Goal: Task Accomplishment & Management: Manage account settings

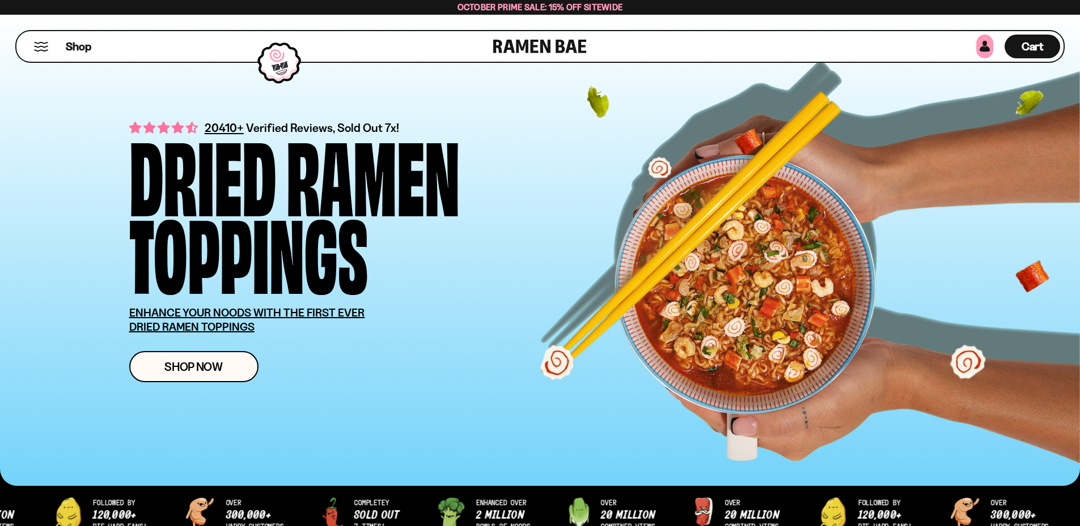
click at [984, 46] on link at bounding box center [984, 47] width 17 height 24
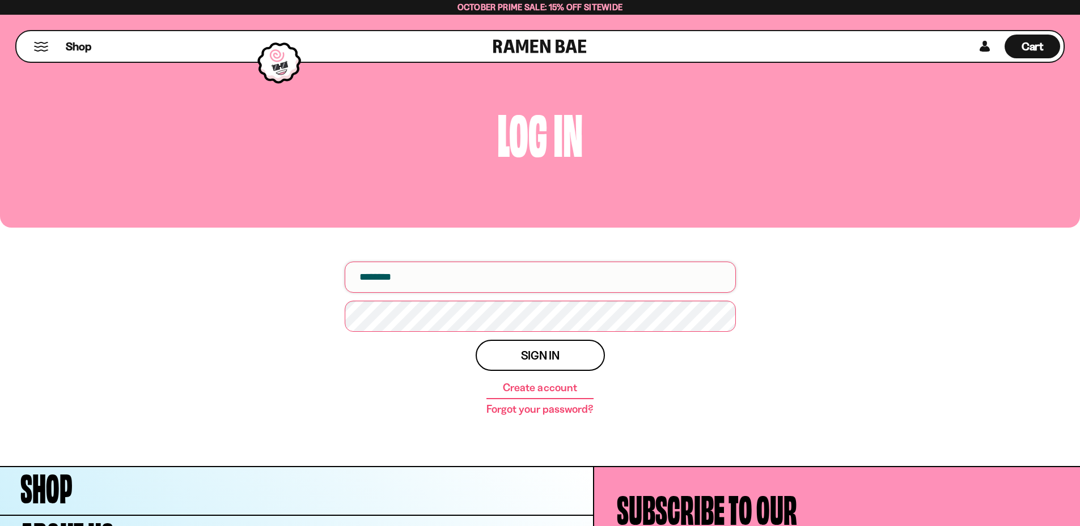
click at [409, 273] on input "email" at bounding box center [540, 277] width 391 height 31
click at [397, 277] on input "email" at bounding box center [540, 277] width 391 height 31
type input "**********"
click at [532, 359] on span "Sign in" at bounding box center [540, 356] width 39 height 12
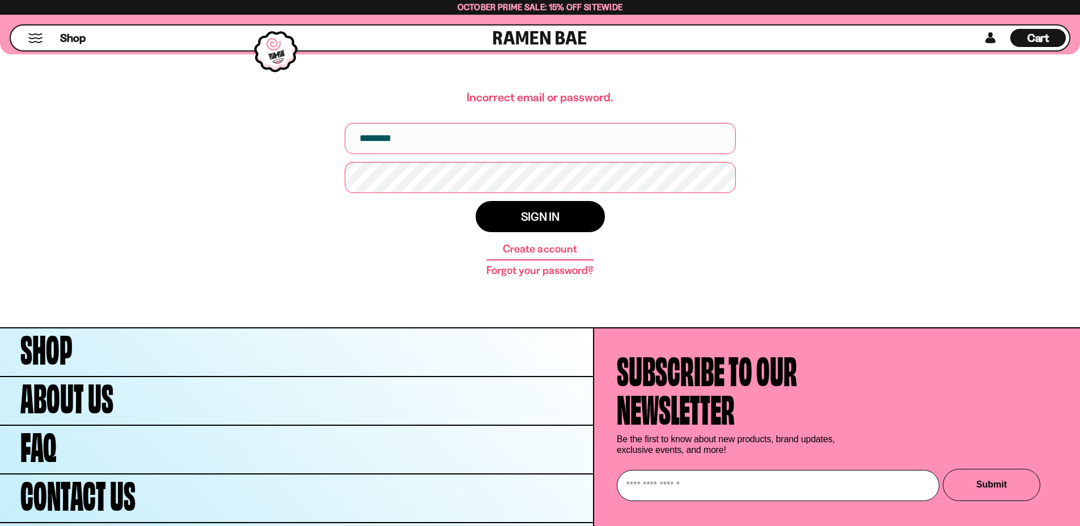
scroll to position [245, 0]
